Goal: Transaction & Acquisition: Purchase product/service

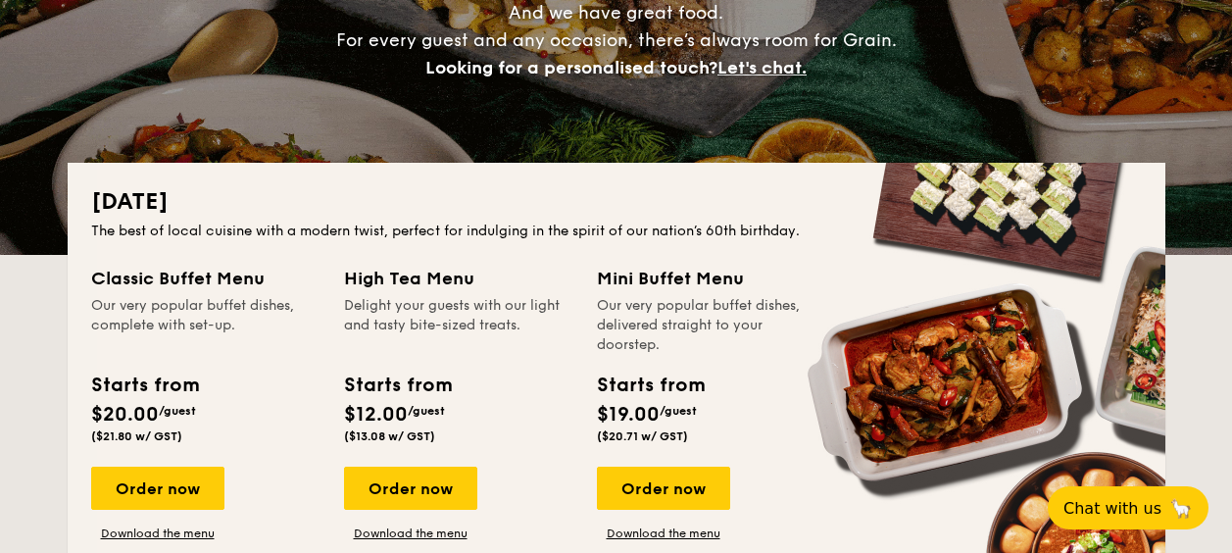
scroll to position [392, 0]
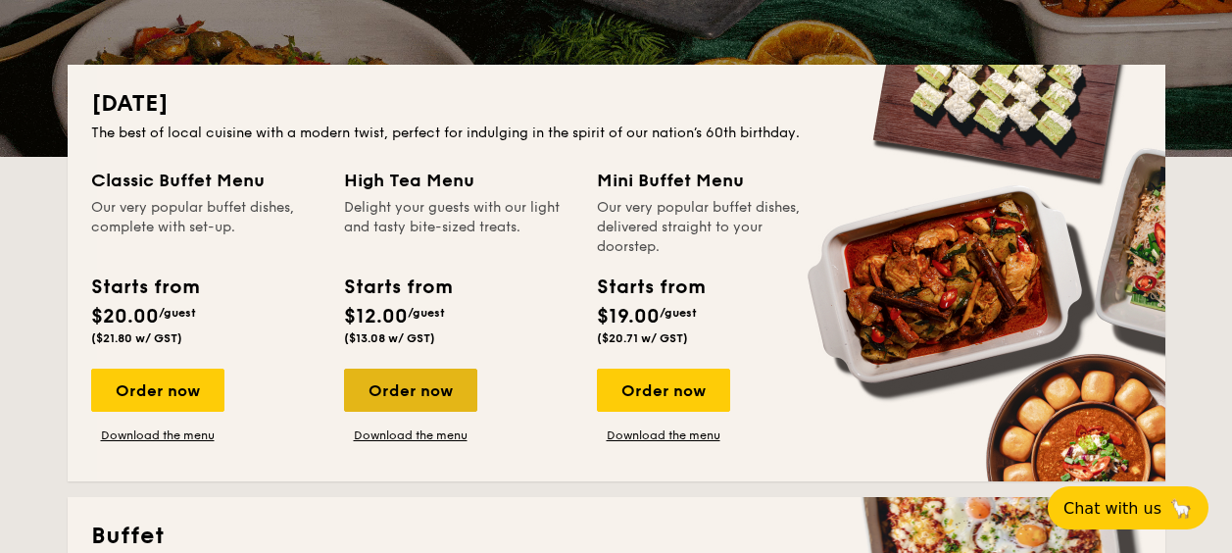
click at [416, 390] on div "Order now" at bounding box center [410, 389] width 133 height 43
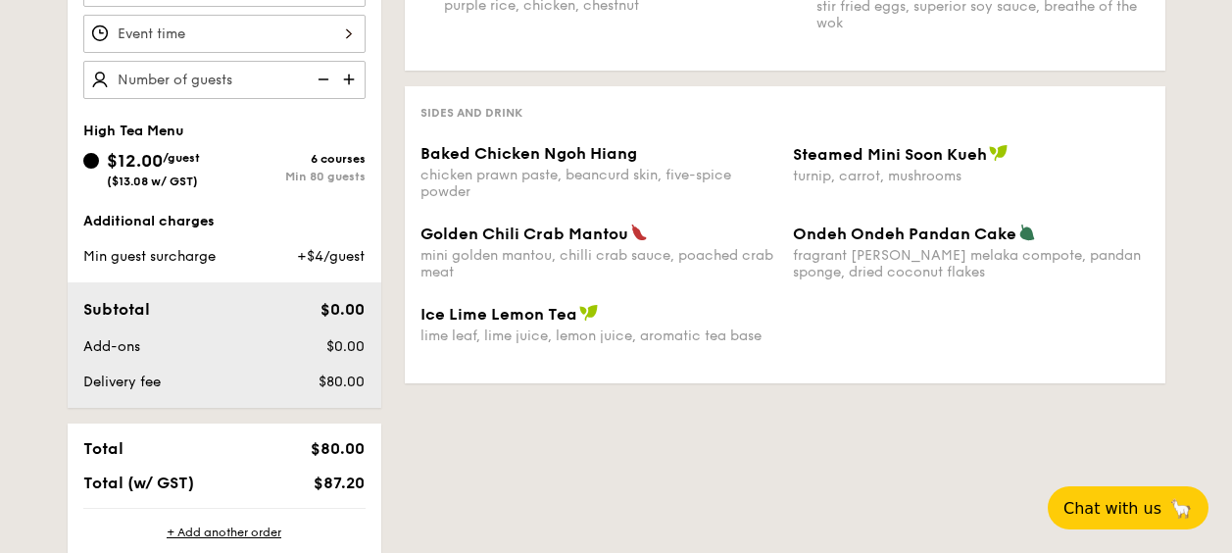
scroll to position [588, 0]
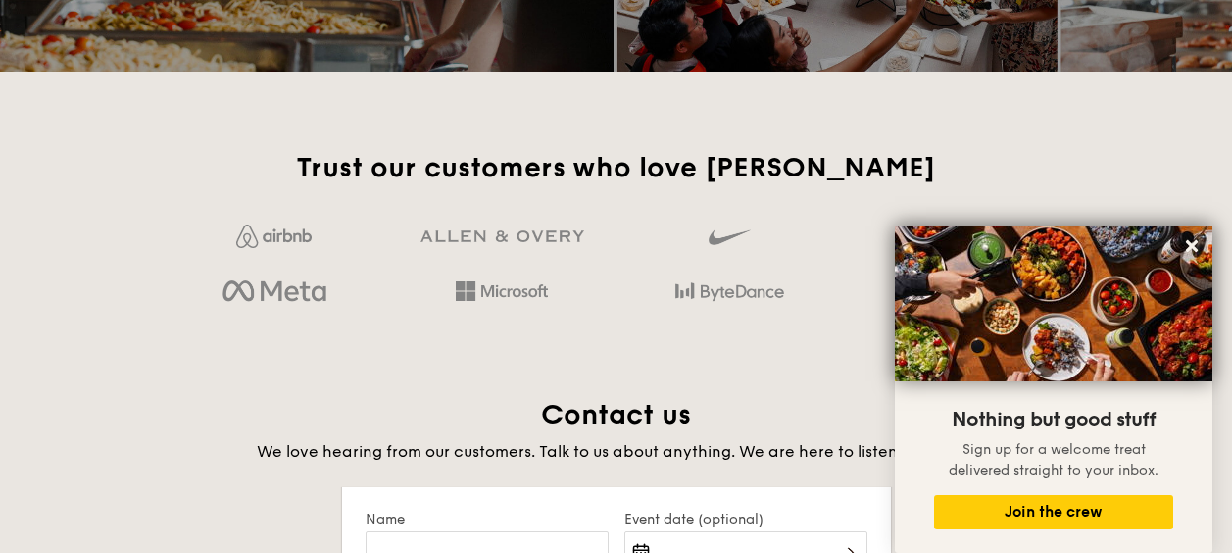
scroll to position [3507, 0]
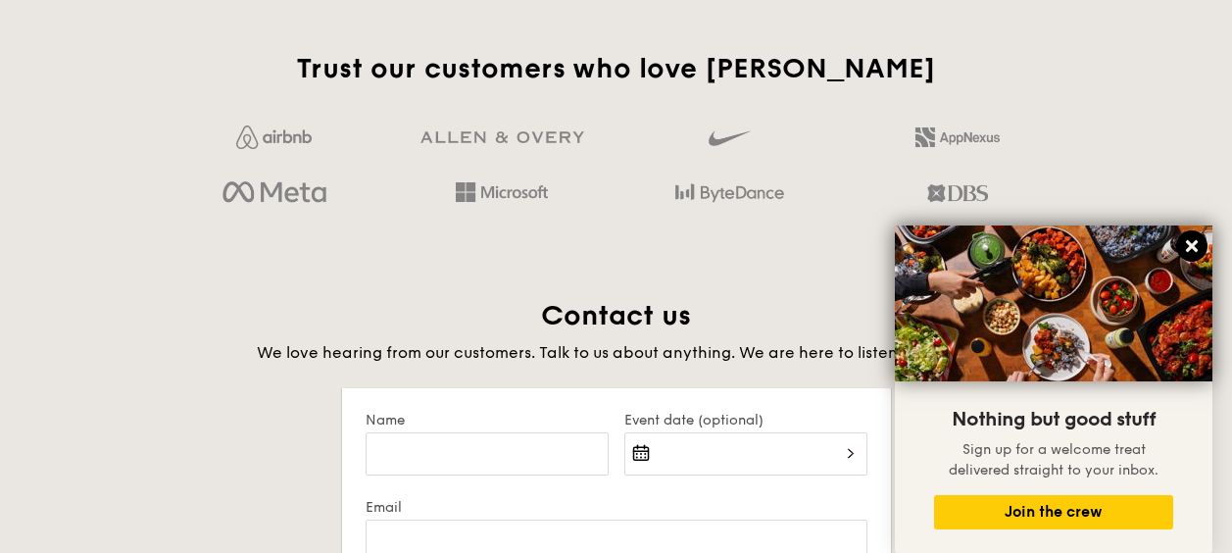
click at [1187, 242] on icon at bounding box center [1192, 246] width 12 height 12
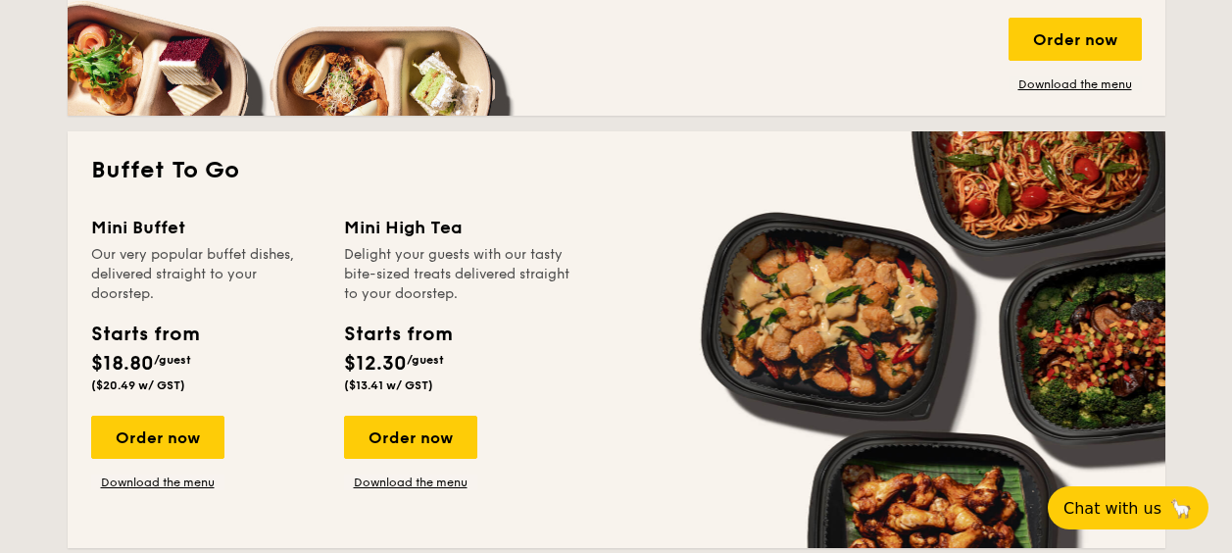
scroll to position [1547, 0]
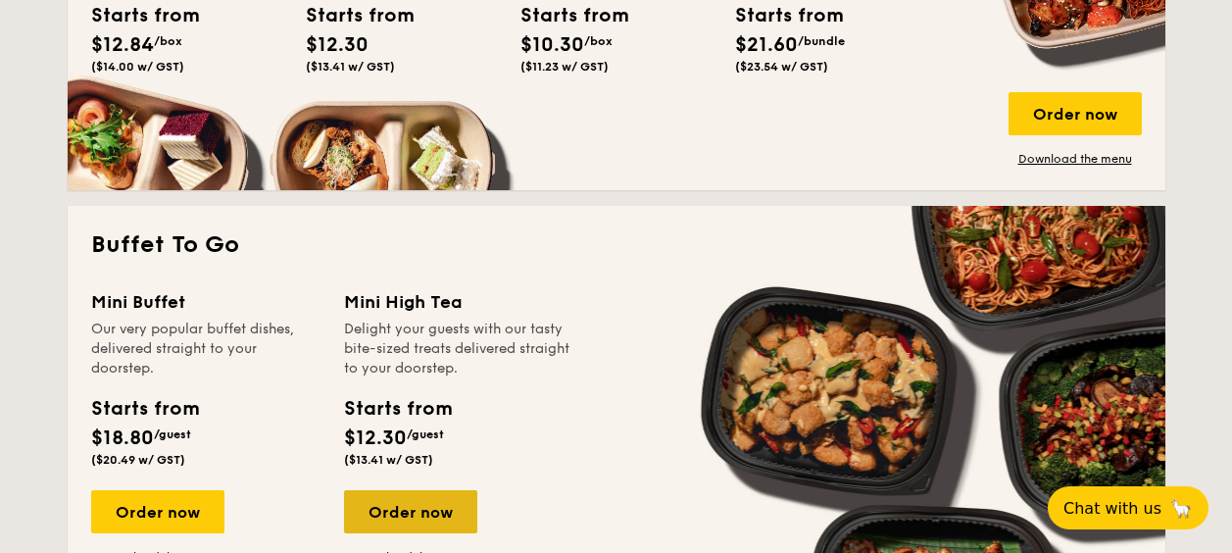
click at [417, 506] on div "Order now" at bounding box center [410, 511] width 133 height 43
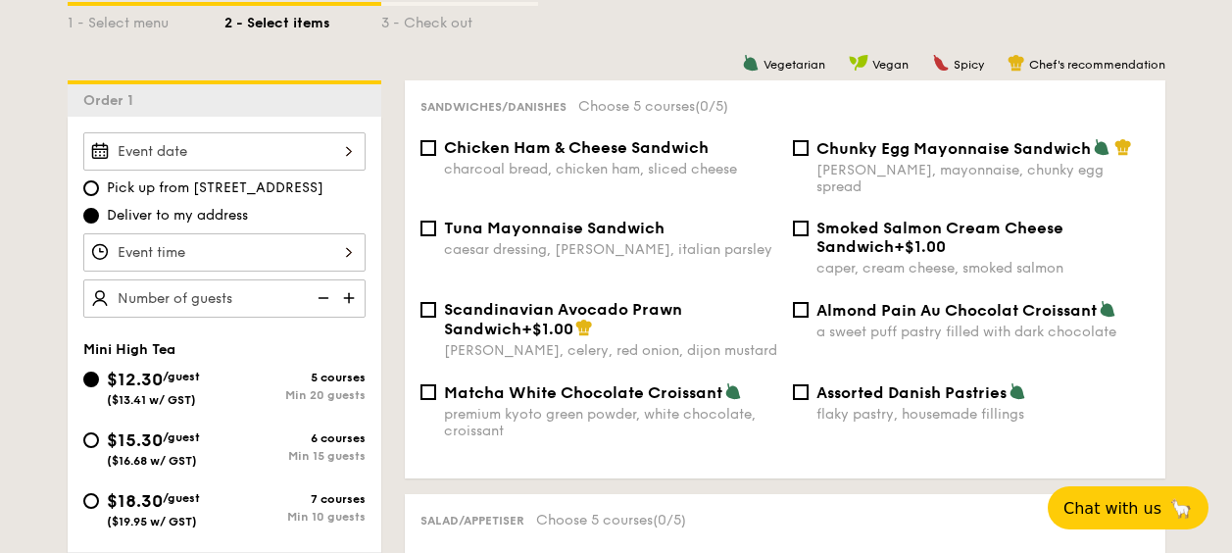
scroll to position [490, 0]
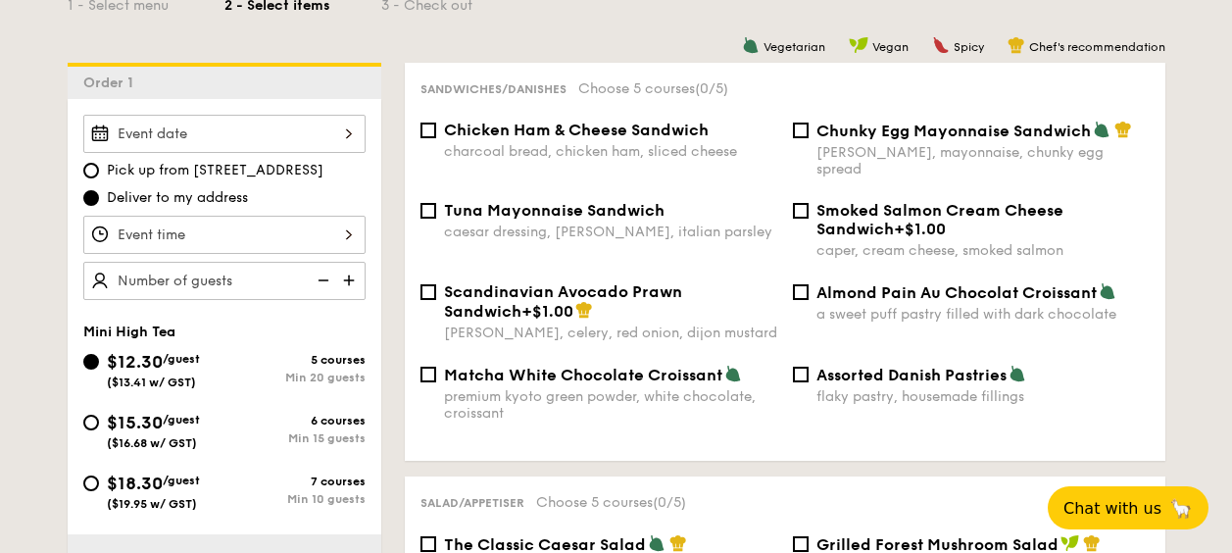
click at [101, 422] on div "$15.30 /guest ($16.68 w/ GST)" at bounding box center [153, 429] width 141 height 41
click at [99, 422] on input "$15.30 /guest ($16.68 w/ GST) 6 courses Min 15 guests" at bounding box center [91, 422] width 16 height 16
radio input "true"
click at [799, 366] on input "Assorted Danish Pastries flaky pastry, housemade fillings" at bounding box center [801, 374] width 16 height 16
checkbox input "true"
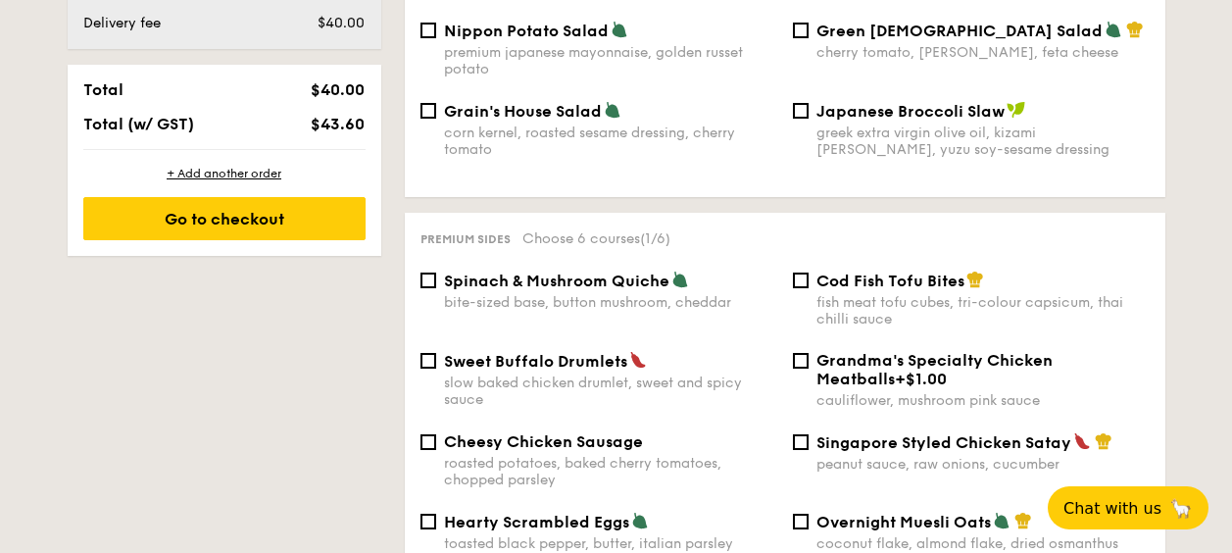
scroll to position [1176, 0]
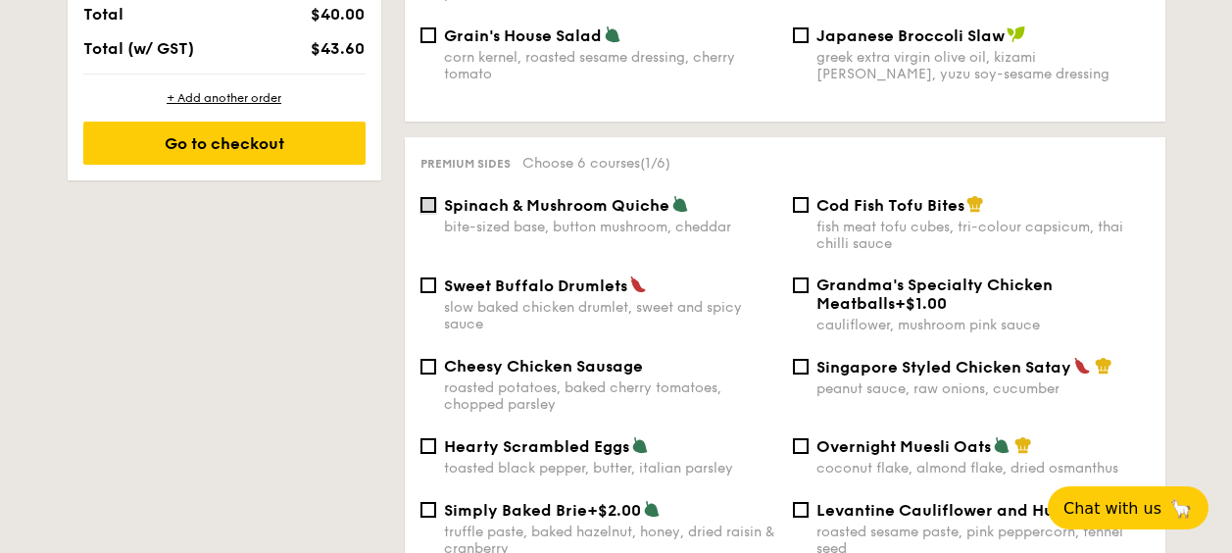
click at [430, 197] on input "Spinach & Mushroom Quiche bite-sized base, button mushroom, cheddar" at bounding box center [428, 205] width 16 height 16
checkbox input "true"
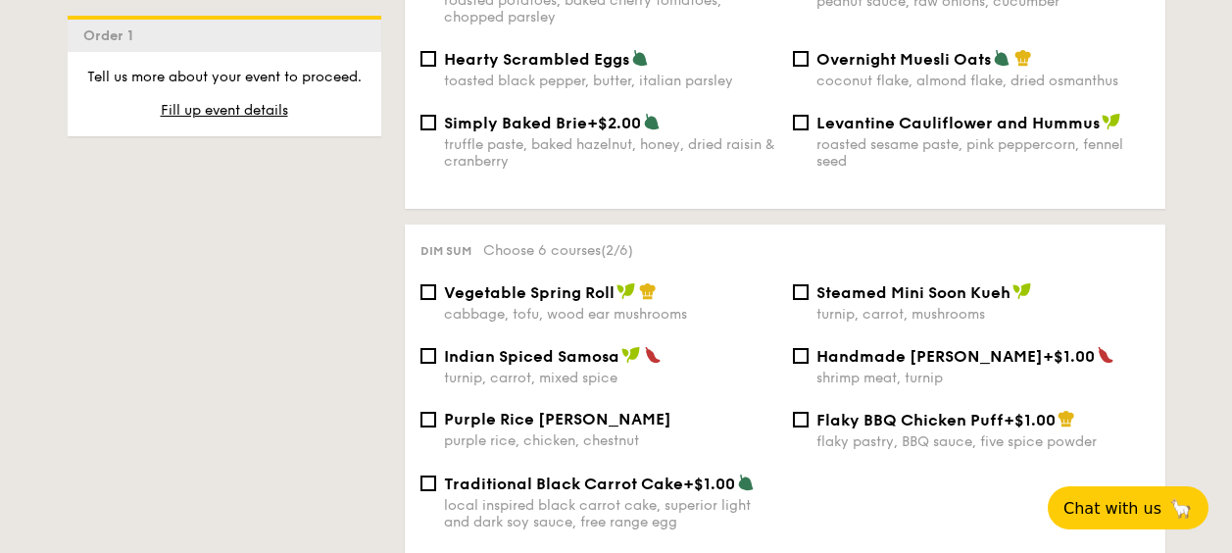
scroll to position [1666, 0]
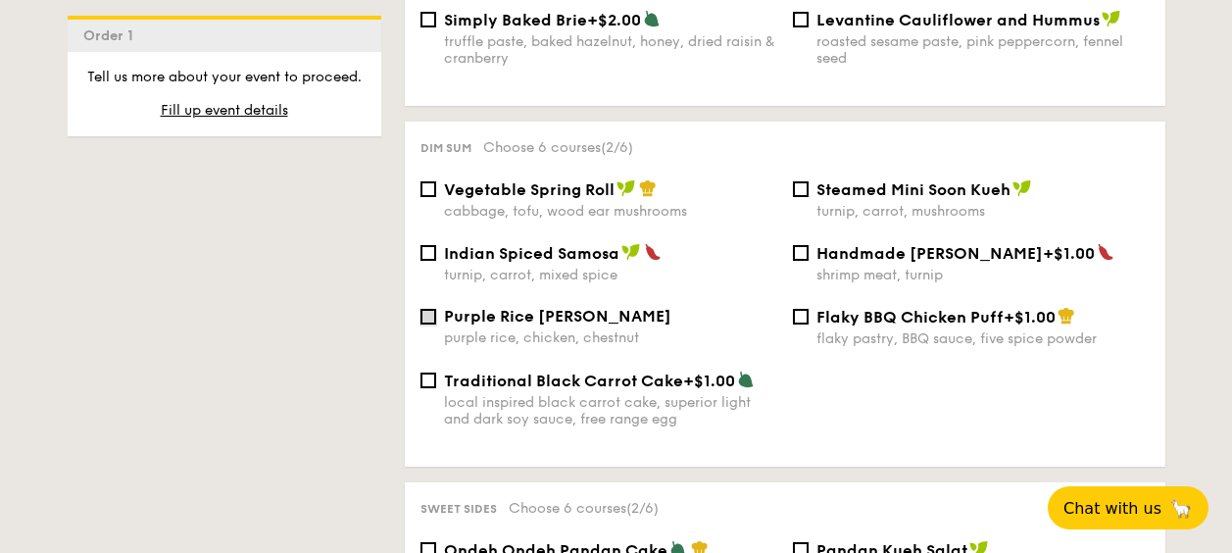
click at [429, 309] on input "Purple Rice Loh Mai Kai purple rice, chicken, chestnut" at bounding box center [428, 317] width 16 height 16
checkbox input "true"
click at [428, 181] on input "Vegetable Spring Roll cabbage, tofu, wood ear mushrooms" at bounding box center [428, 189] width 16 height 16
checkbox input "true"
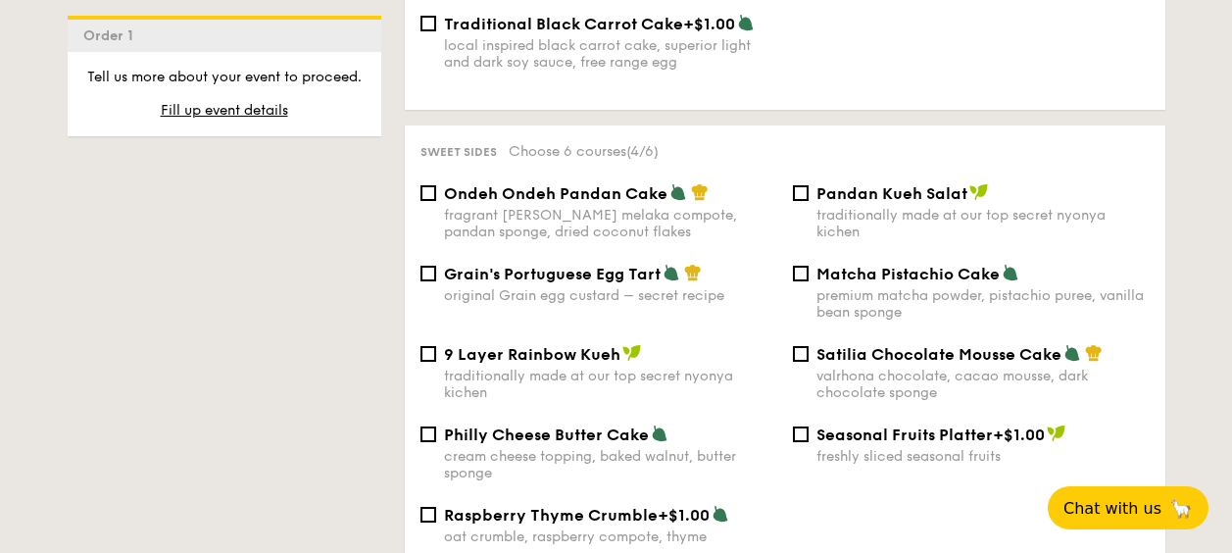
scroll to position [2058, 0]
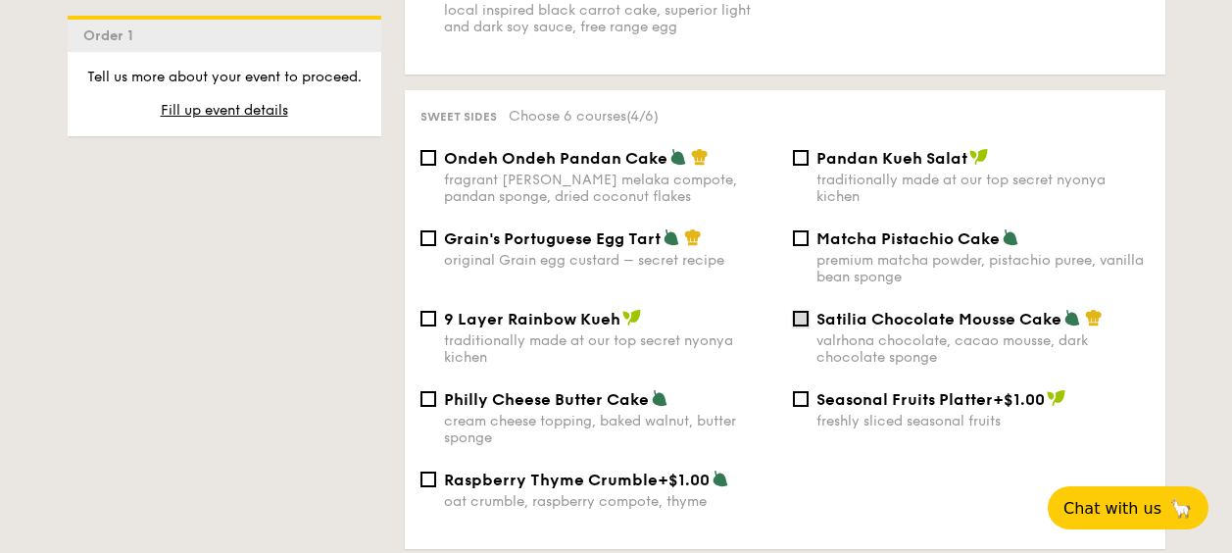
click at [805, 311] on input "Satilia Chocolate Mousse Cake valrhona chocolate, cacao mousse, dark chocolate …" at bounding box center [801, 319] width 16 height 16
checkbox input "true"
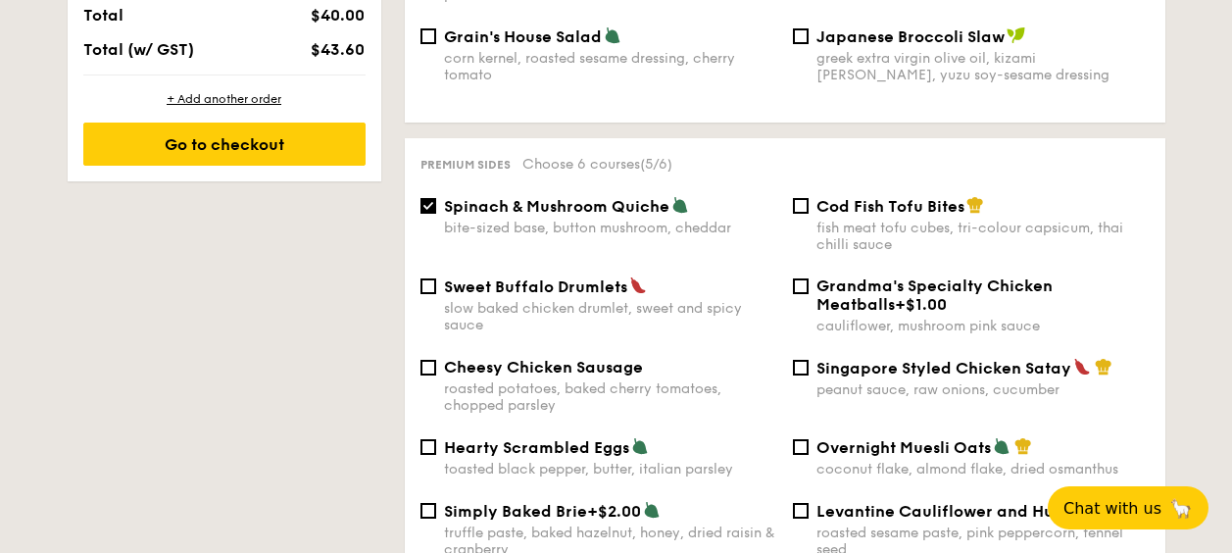
scroll to position [1176, 0]
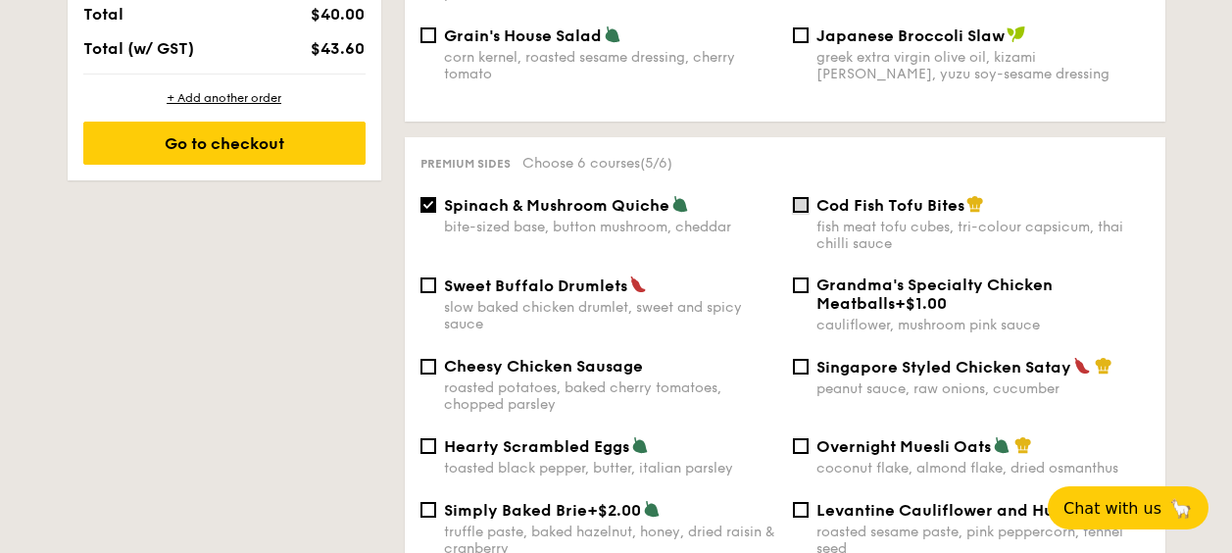
click at [805, 197] on input "Cod Fish Tofu Bites fish meat tofu cubes, tri-colour capsicum, thai chilli sauce" at bounding box center [801, 205] width 16 height 16
checkbox input "true"
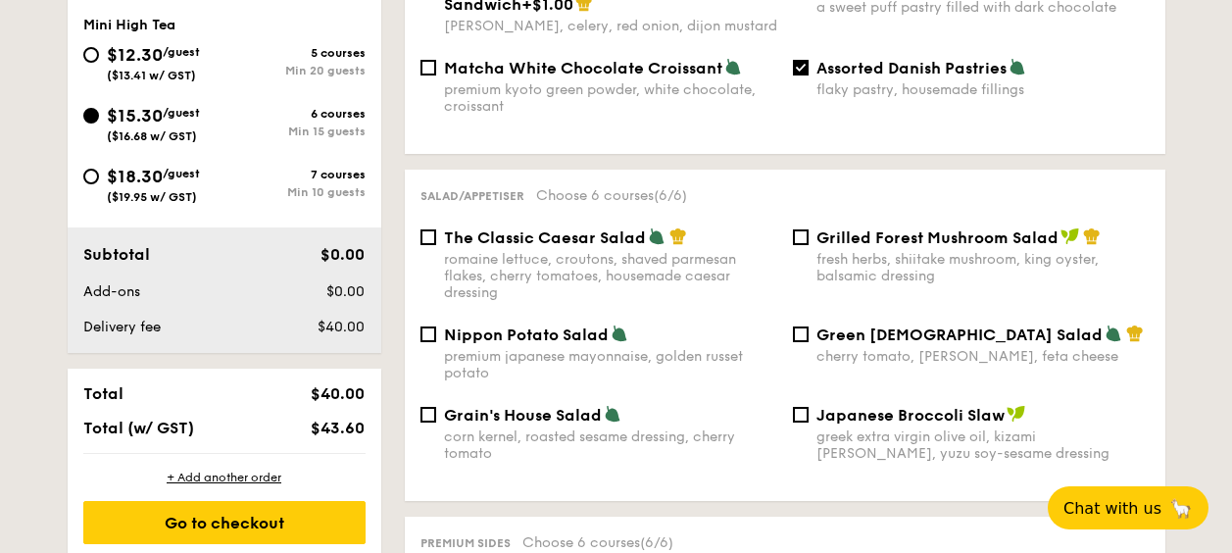
scroll to position [392, 0]
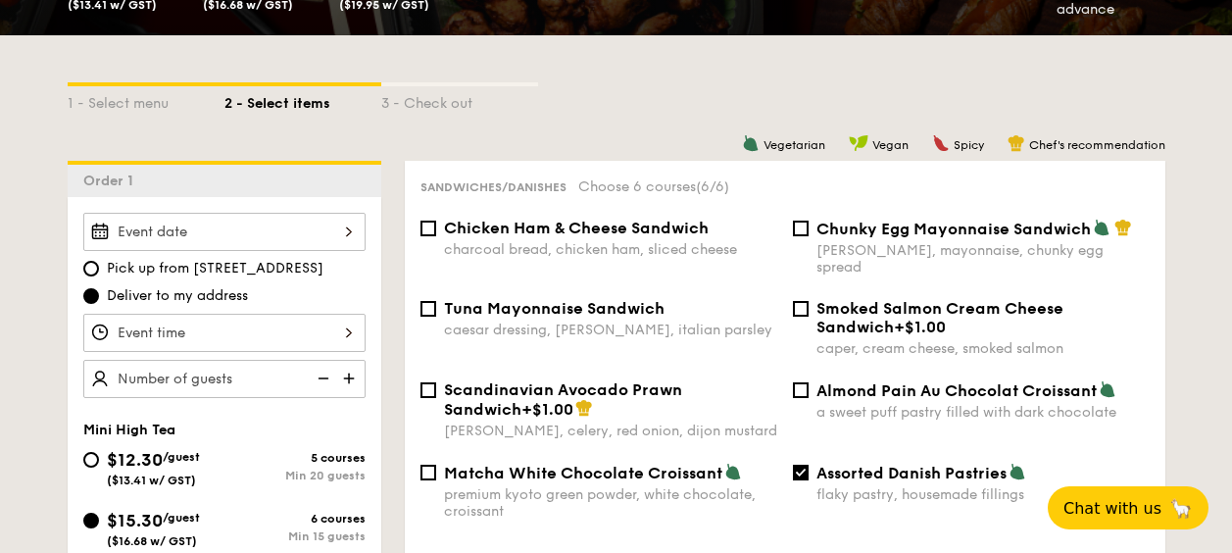
click at [353, 374] on img at bounding box center [350, 378] width 29 height 37
click at [352, 377] on img at bounding box center [350, 378] width 29 height 37
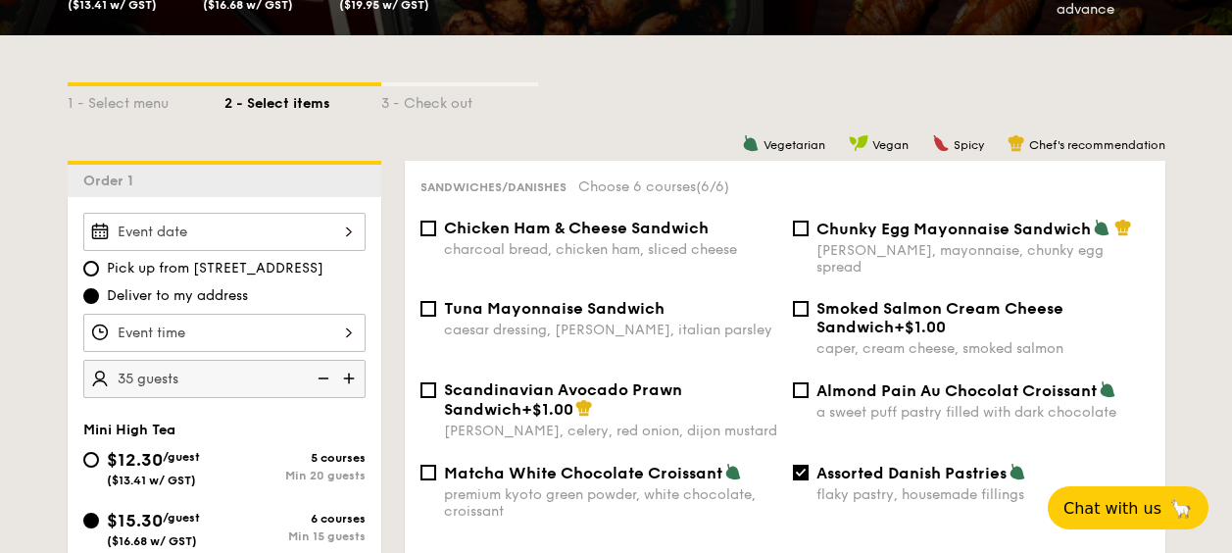
click at [352, 377] on img at bounding box center [350, 378] width 29 height 37
type input "50 guests"
